Goal: Task Accomplishment & Management: Manage account settings

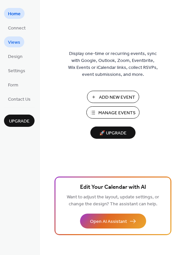
click at [15, 42] on span "Views" at bounding box center [14, 42] width 12 height 7
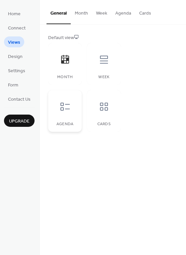
click at [68, 108] on icon at bounding box center [65, 106] width 11 height 11
click at [15, 28] on span "Connect" at bounding box center [17, 28] width 18 height 7
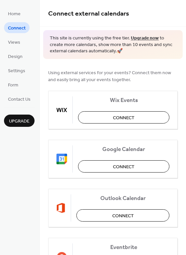
click at [137, 37] on link "Upgrade now" at bounding box center [145, 38] width 28 height 9
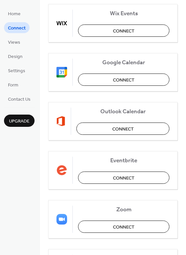
scroll to position [87, 0]
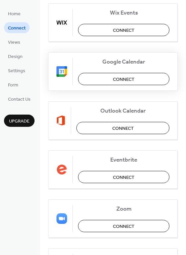
click at [107, 79] on button "Connect" at bounding box center [123, 79] width 91 height 12
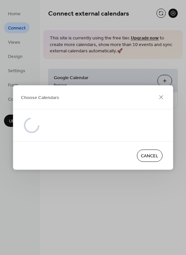
scroll to position [0, 0]
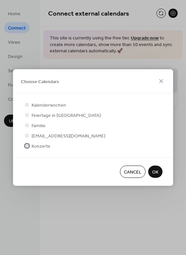
click at [28, 146] on div at bounding box center [27, 146] width 4 height 4
click at [156, 172] on span "OK" at bounding box center [155, 172] width 6 height 7
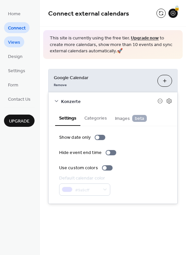
click at [15, 42] on span "Views" at bounding box center [14, 42] width 12 height 7
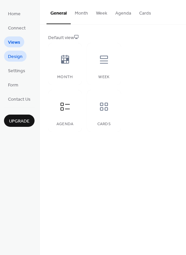
click at [15, 55] on span "Design" at bounding box center [15, 56] width 15 height 7
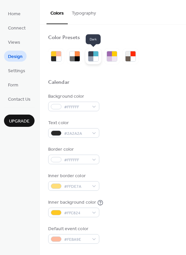
click at [94, 59] on div at bounding box center [95, 58] width 5 height 5
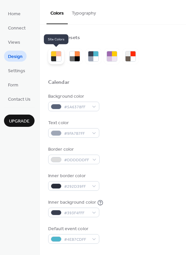
click at [56, 58] on div at bounding box center [58, 58] width 5 height 5
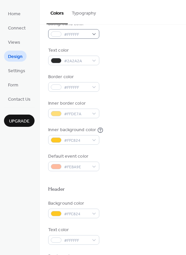
scroll to position [76, 0]
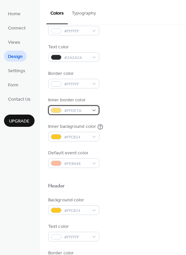
click at [95, 110] on div "#FFDE7A" at bounding box center [73, 110] width 51 height 10
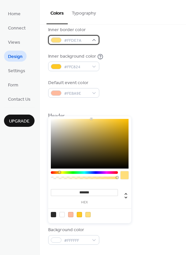
scroll to position [147, 0]
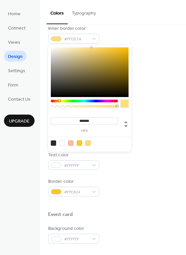
click at [84, 101] on div at bounding box center [84, 101] width 67 height 3
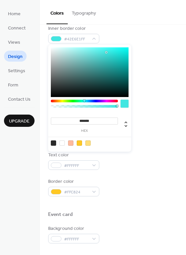
click at [106, 52] on div at bounding box center [90, 72] width 78 height 50
type input "*******"
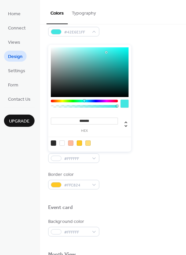
scroll to position [157, 0]
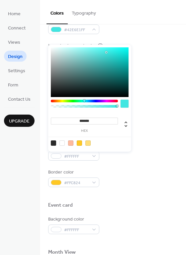
click at [113, 33] on div "Inner border color #42E6E1FF" at bounding box center [112, 25] width 129 height 18
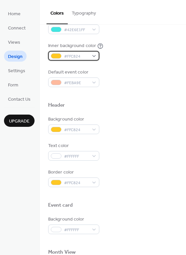
click at [94, 57] on div "#FFC824" at bounding box center [73, 56] width 51 height 10
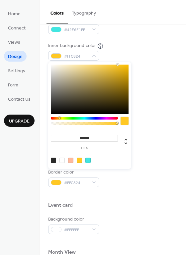
click at [82, 119] on div at bounding box center [84, 118] width 67 height 3
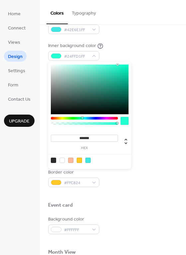
click at [119, 71] on div at bounding box center [90, 90] width 78 height 50
click at [84, 118] on div at bounding box center [84, 118] width 67 height 3
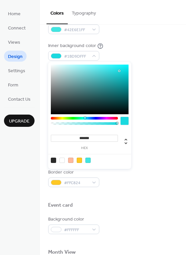
click at [88, 160] on div at bounding box center [87, 160] width 5 height 5
type input "*******"
click at [144, 46] on div "Inner background color #42E6E1FF" at bounding box center [112, 51] width 129 height 18
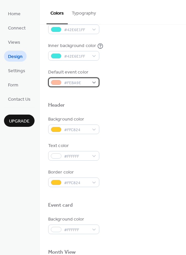
click at [93, 84] on div "#FEBA9E" at bounding box center [73, 83] width 51 height 10
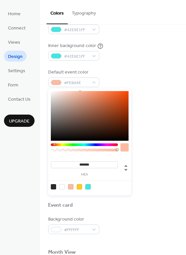
click at [83, 145] on div at bounding box center [84, 144] width 67 height 3
type input "*******"
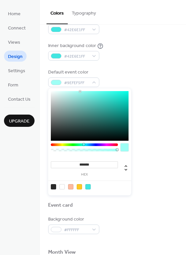
click at [123, 147] on div at bounding box center [124, 147] width 8 height 8
click at [147, 99] on div at bounding box center [112, 94] width 129 height 15
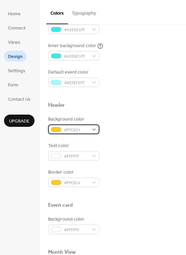
click at [94, 131] on div "#FFC824" at bounding box center [73, 130] width 51 height 10
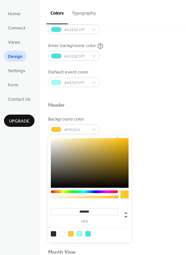
click at [87, 236] on div at bounding box center [87, 233] width 5 height 5
type input "*******"
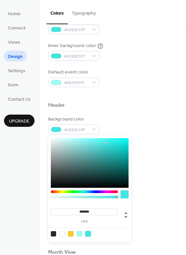
click at [148, 148] on div "Text color #FFFFFF" at bounding box center [112, 151] width 129 height 18
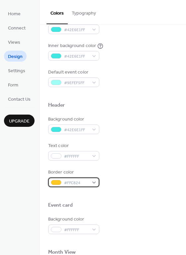
click at [94, 184] on div "#FFC824" at bounding box center [73, 183] width 51 height 10
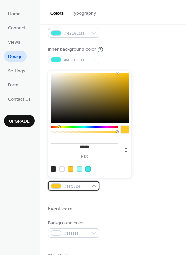
scroll to position [152, 0]
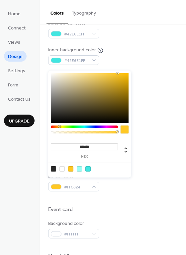
click at [88, 170] on div at bounding box center [87, 168] width 5 height 5
type input "*******"
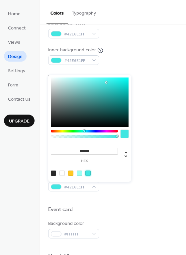
click at [122, 185] on div "Border color #42E6E1FF" at bounding box center [112, 182] width 129 height 18
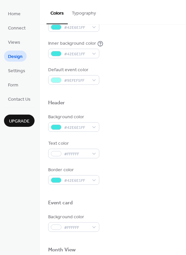
scroll to position [134, 0]
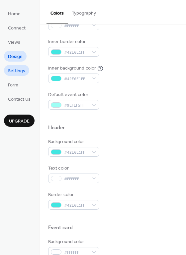
click at [18, 71] on span "Settings" at bounding box center [16, 71] width 17 height 7
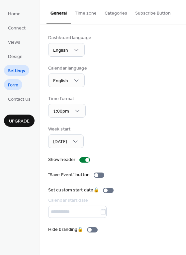
click at [18, 83] on link "Form" at bounding box center [13, 84] width 18 height 11
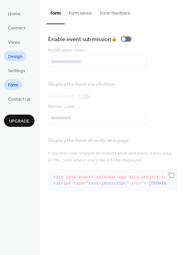
click at [16, 55] on span "Design" at bounding box center [15, 56] width 15 height 7
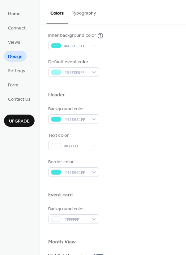
scroll to position [174, 0]
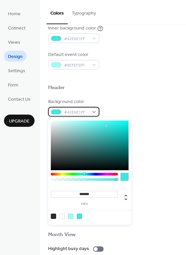
click at [94, 112] on div "#42E6E1FF" at bounding box center [73, 112] width 51 height 10
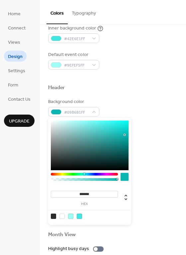
click at [124, 135] on div at bounding box center [90, 146] width 78 height 50
click at [124, 129] on div at bounding box center [90, 146] width 78 height 50
click at [125, 143] on div at bounding box center [90, 146] width 78 height 50
click at [124, 136] on div at bounding box center [90, 146] width 78 height 50
click at [124, 129] on div at bounding box center [90, 146] width 78 height 50
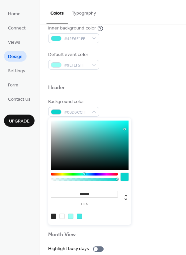
type input "*******"
click at [124, 131] on div at bounding box center [90, 146] width 78 height 50
click at [155, 123] on div "Background color #0AC9C2FF Text color #FFFFFF Border color #42E6E1FF" at bounding box center [112, 133] width 129 height 71
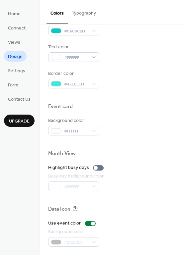
scroll to position [284, 0]
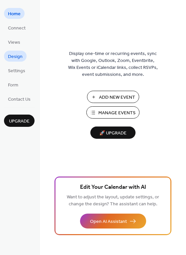
click at [19, 56] on span "Design" at bounding box center [15, 56] width 15 height 7
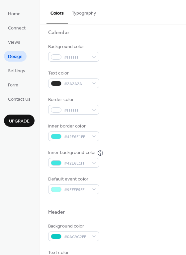
scroll to position [54, 0]
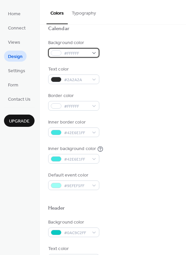
click at [93, 51] on div "#FFFFFF" at bounding box center [73, 53] width 51 height 10
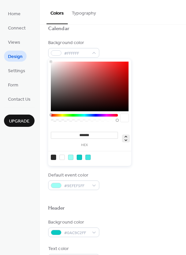
click at [125, 141] on icon at bounding box center [126, 139] width 8 height 8
type input "*"
type input "**"
type input "****"
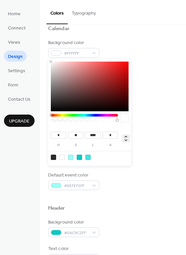
click at [125, 141] on icon at bounding box center [126, 139] width 8 height 8
type input "*"
type input "**"
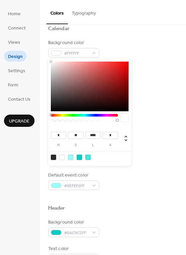
click at [93, 135] on input "****" at bounding box center [92, 135] width 15 height 7
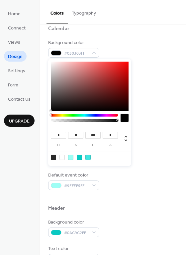
type input "****"
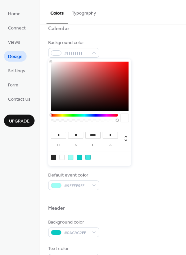
click at [157, 151] on div "Inner background color #42E6E1FF" at bounding box center [112, 154] width 129 height 18
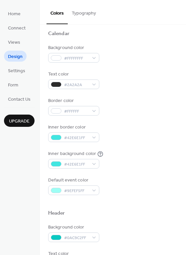
scroll to position [0, 0]
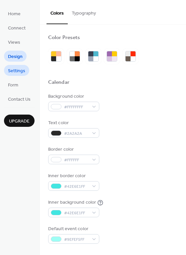
click at [18, 73] on span "Settings" at bounding box center [16, 71] width 17 height 7
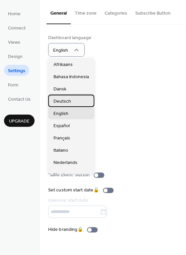
click at [67, 102] on span "Deutsch" at bounding box center [62, 101] width 18 height 7
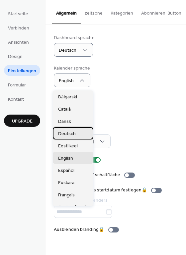
click at [70, 137] on span "Deutsch" at bounding box center [67, 134] width 18 height 7
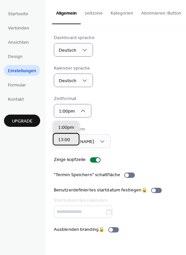
click at [69, 139] on span "13:00" at bounding box center [64, 140] width 12 height 7
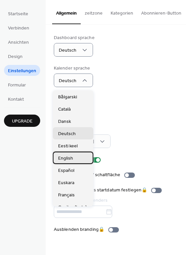
click at [68, 158] on span "English" at bounding box center [65, 158] width 15 height 7
